Goal: Task Accomplishment & Management: Complete application form

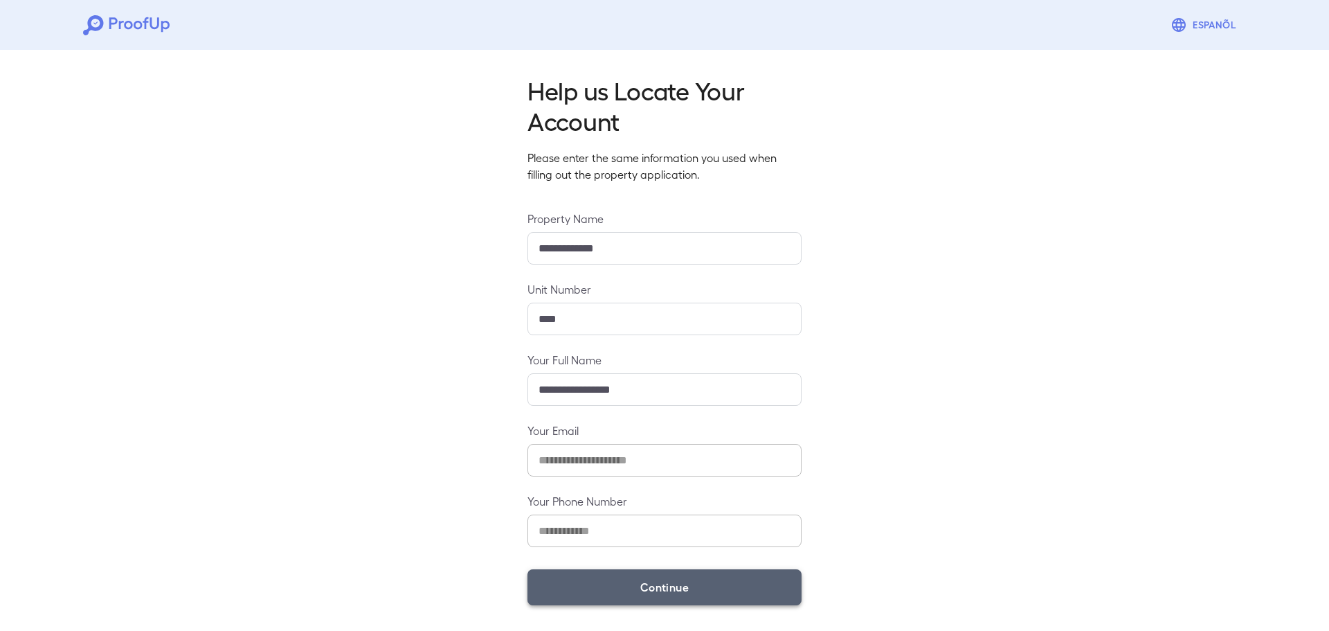
click at [620, 585] on button "Continue" at bounding box center [665, 587] width 274 height 36
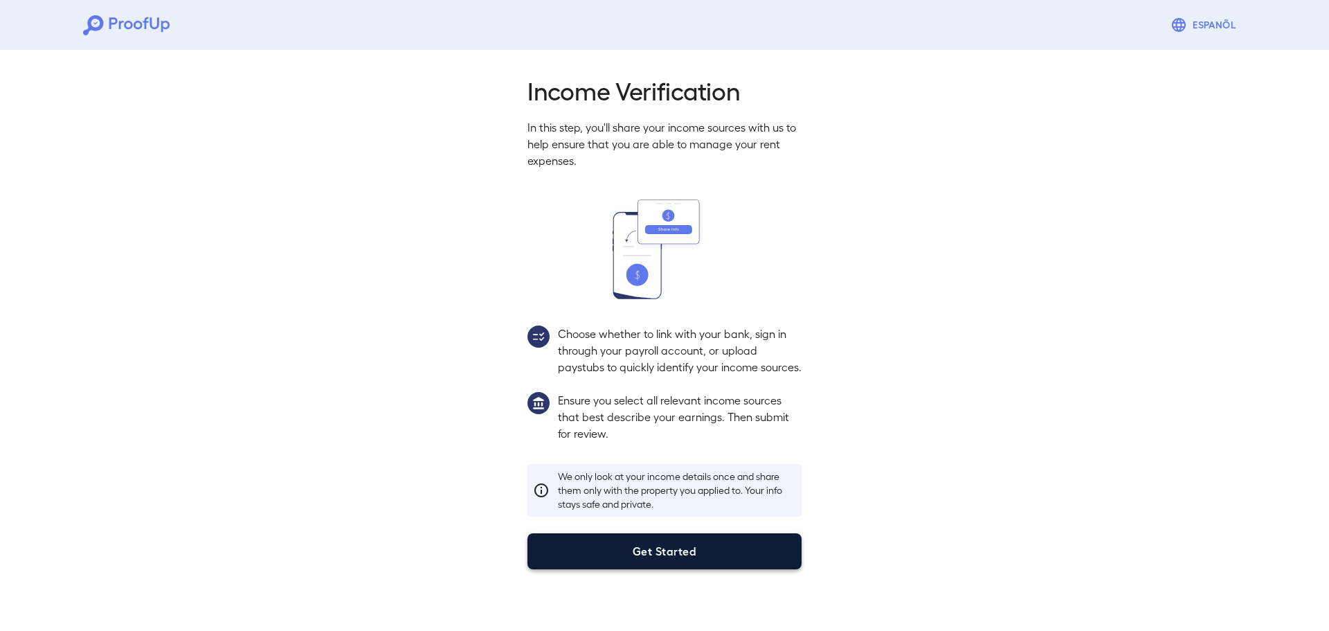
click at [663, 569] on button "Get Started" at bounding box center [665, 551] width 274 height 36
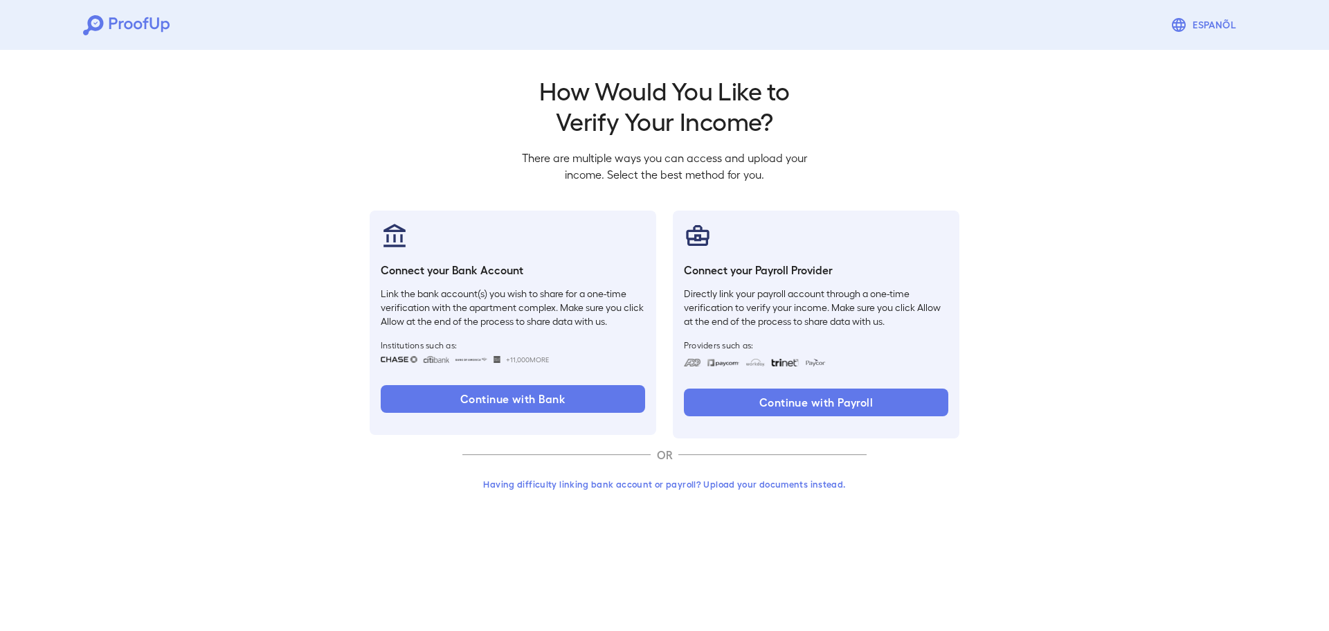
click at [638, 496] on button "Having difficulty linking bank account or payroll? Upload your documents instea…" at bounding box center [664, 483] width 404 height 25
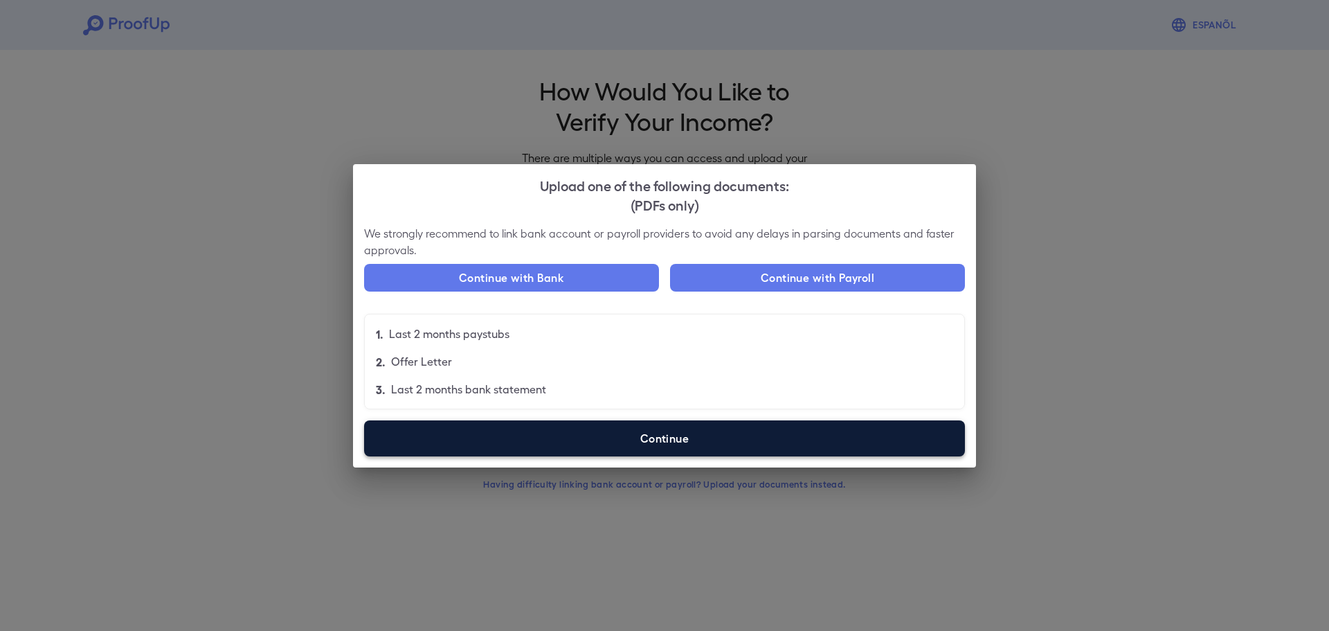
click at [544, 438] on label "Continue" at bounding box center [664, 438] width 601 height 36
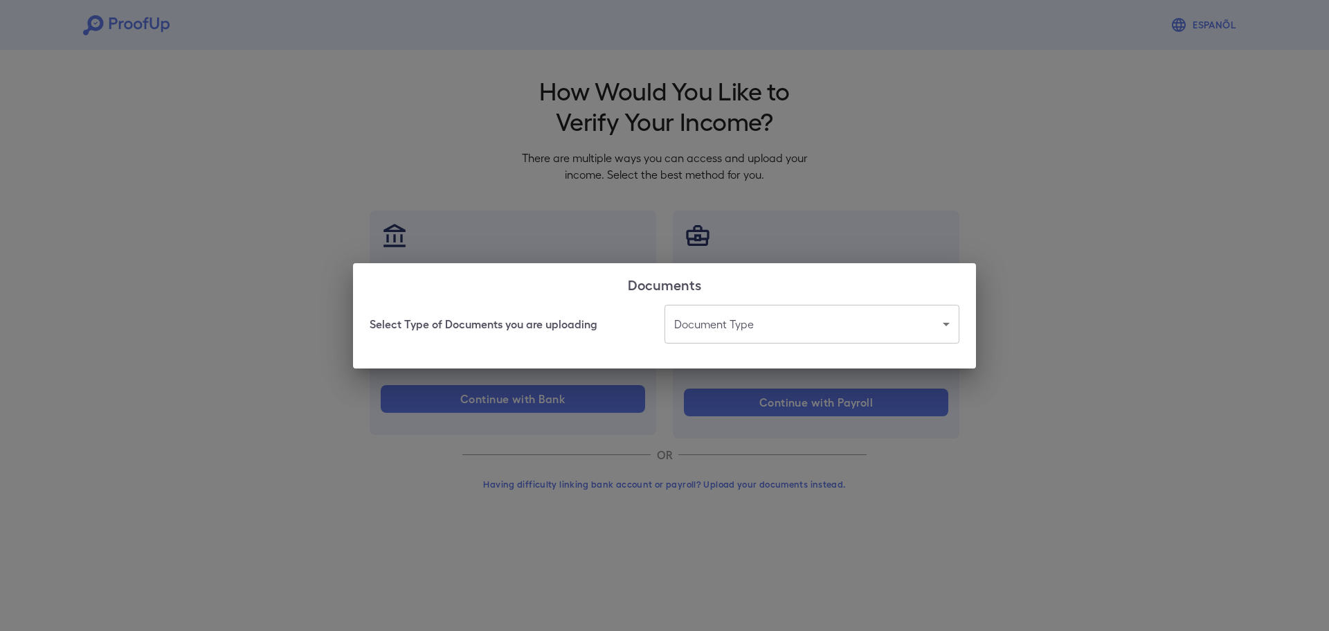
click at [726, 326] on body "Espanõl Go back How Would You Like to Verify Your Income? There are multiple wa…" at bounding box center [664, 264] width 1329 height 529
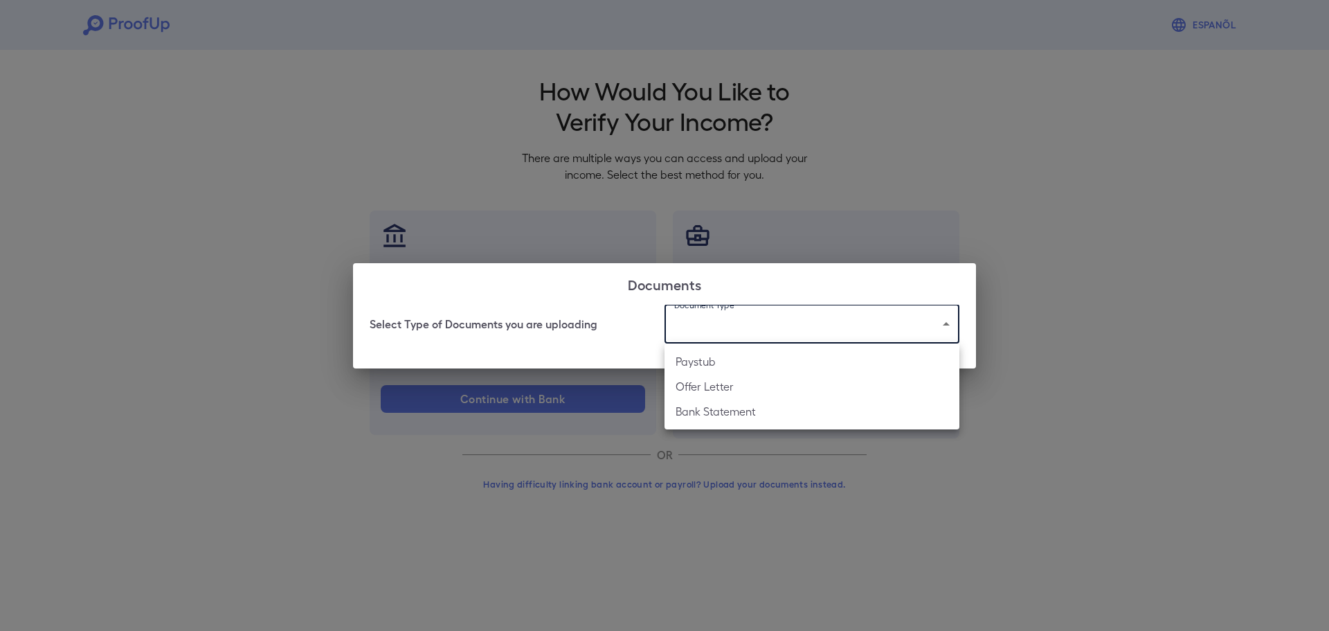
click at [746, 393] on li "Offer Letter" at bounding box center [812, 386] width 295 height 25
type input "**********"
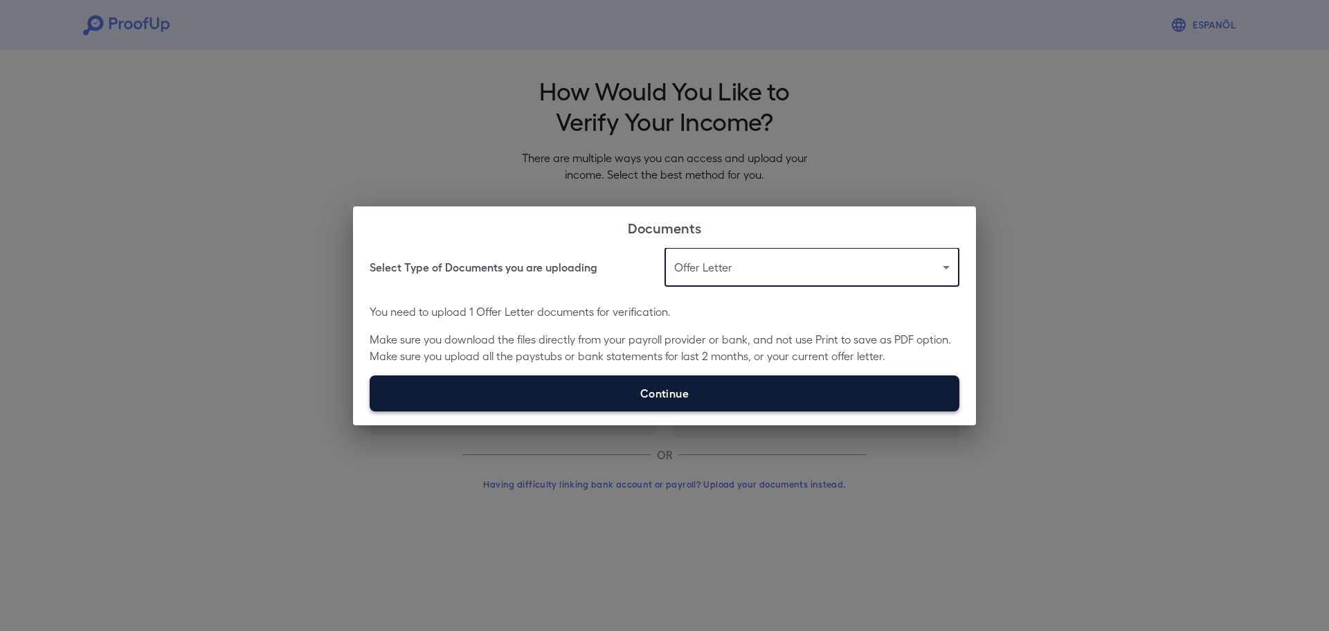
click at [687, 386] on label "Continue" at bounding box center [665, 393] width 590 height 36
click at [370, 411] on input "Continue" at bounding box center [370, 411] width 1 height 1
type input "**********"
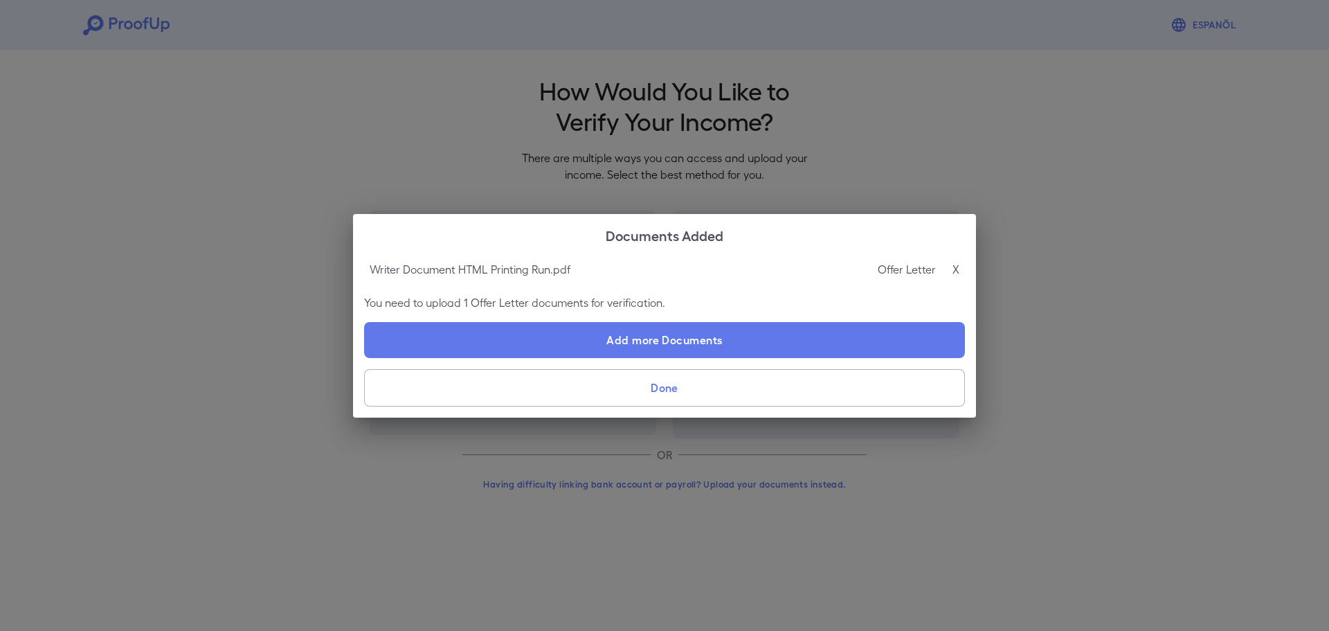
click at [677, 392] on button "Done" at bounding box center [664, 387] width 601 height 37
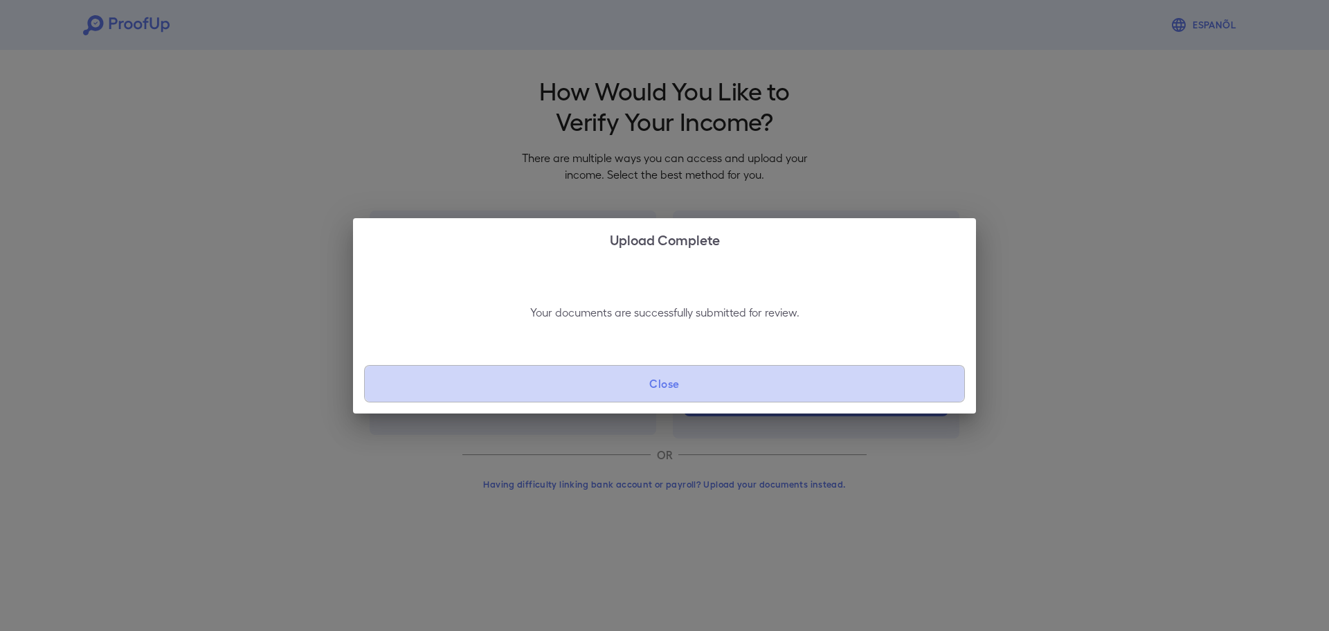
click at [679, 390] on button "Close" at bounding box center [664, 383] width 601 height 37
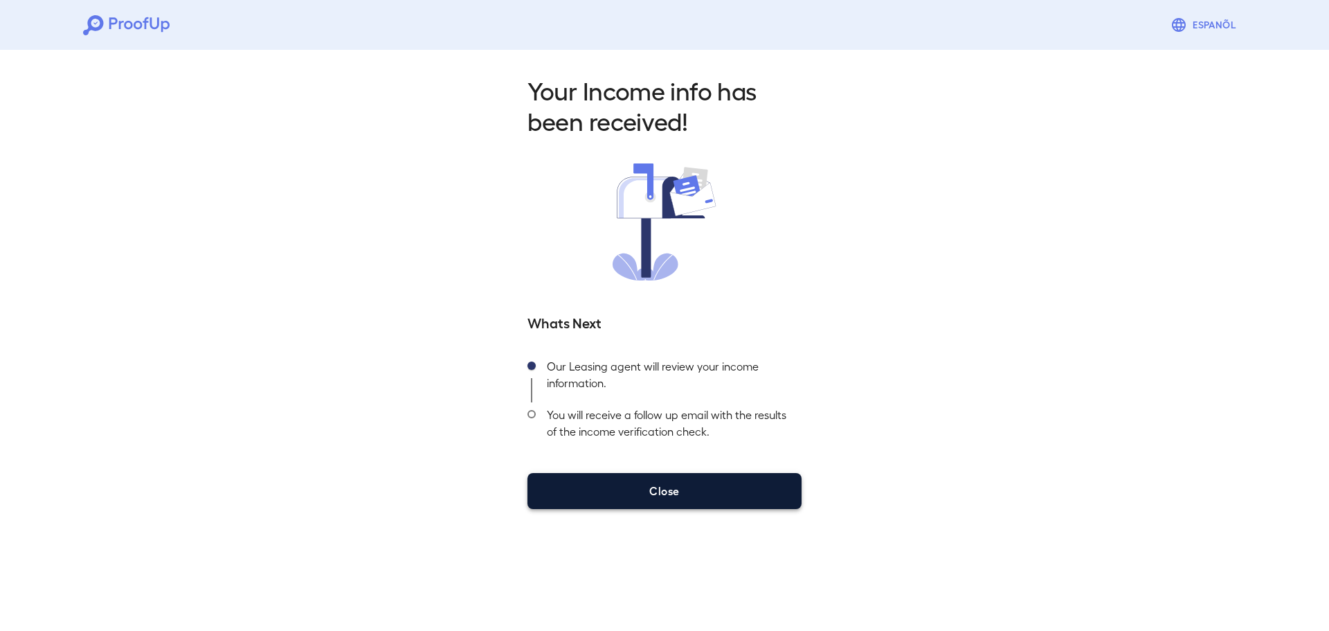
click at [744, 489] on button "Close" at bounding box center [665, 491] width 274 height 36
